Goal: Find specific page/section

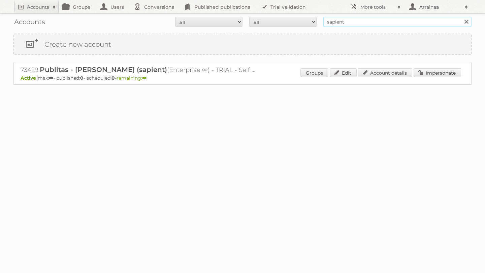
drag, startPoint x: 349, startPoint y: 22, endPoint x: 324, endPoint y: 17, distance: 25.0
click at [324, 17] on input "sapient" at bounding box center [397, 22] width 148 height 10
type input "union coop"
click at [461, 17] on input "Search" at bounding box center [466, 22] width 10 height 10
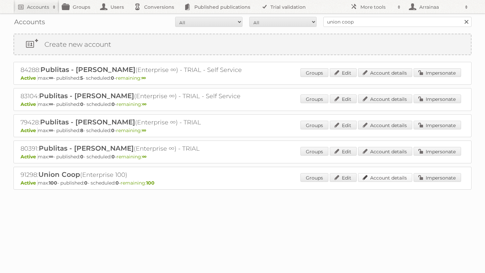
click at [387, 179] on link "Account details" at bounding box center [385, 177] width 54 height 9
